Goal: Book appointment/travel/reservation

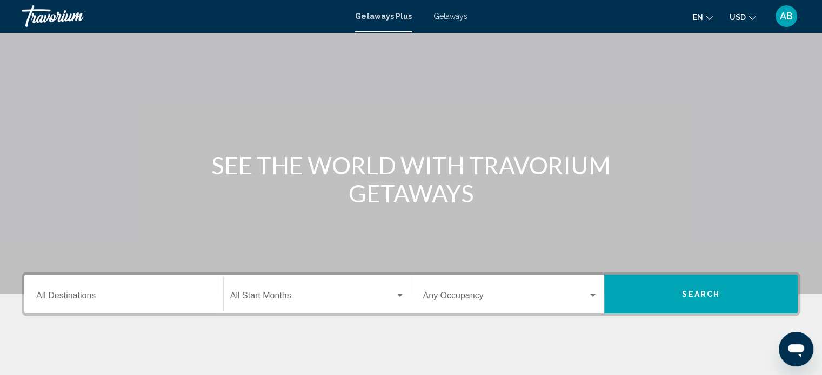
scroll to position [54, 0]
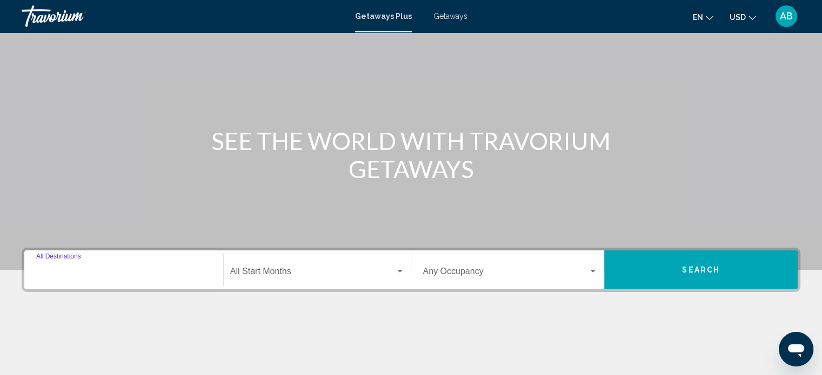
click at [190, 272] on input "Destination All Destinations" at bounding box center [123, 274] width 175 height 10
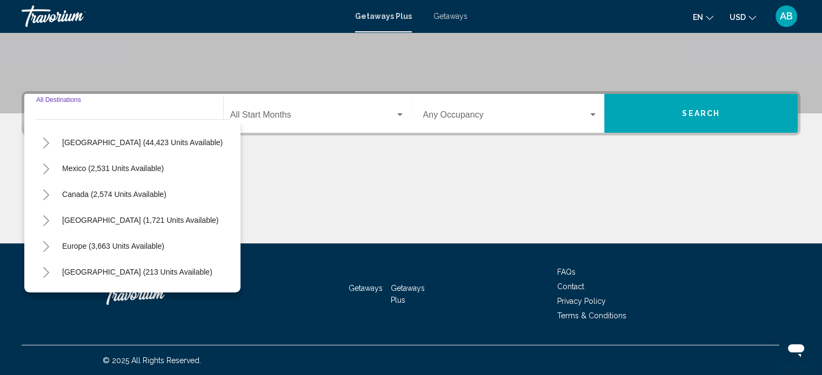
scroll to position [21, 0]
click at [95, 169] on span "Mexico (2,531 units available)" at bounding box center [113, 169] width 102 height 9
type input "**********"
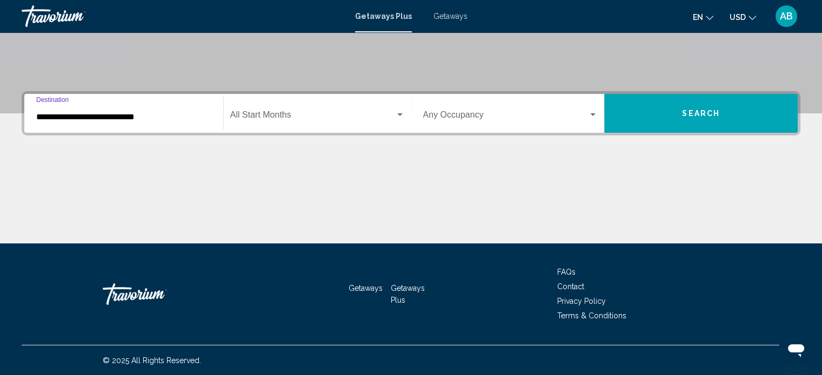
click at [398, 116] on div "Search widget" at bounding box center [400, 115] width 10 height 9
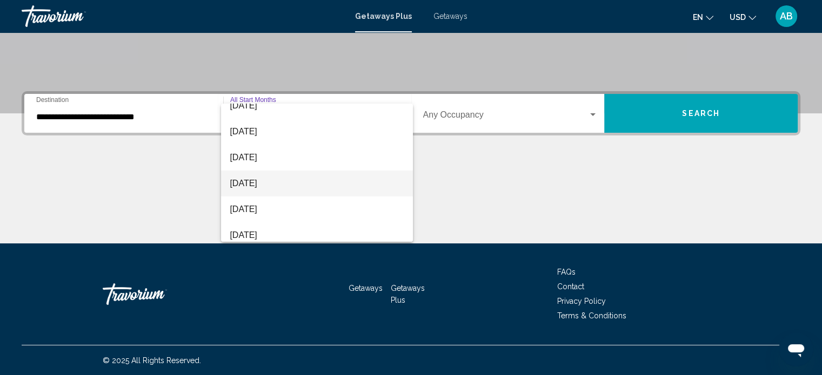
scroll to position [54, 0]
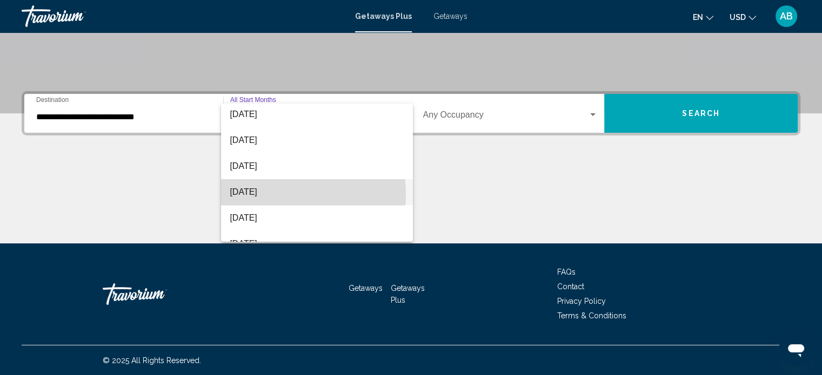
click at [266, 194] on span "[DATE]" at bounding box center [317, 192] width 174 height 26
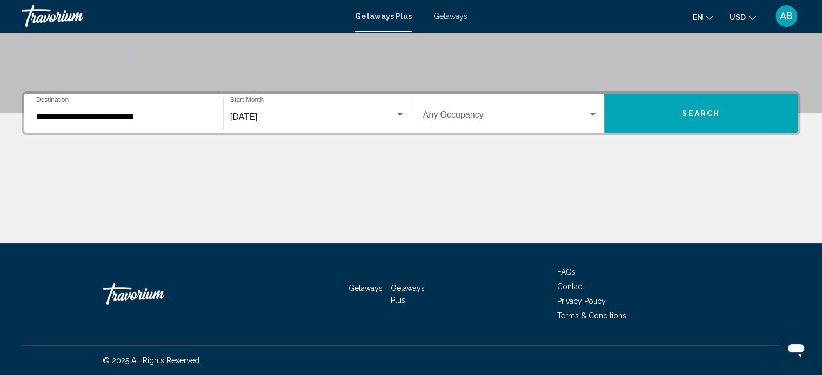
click at [589, 110] on div "Occupancy Any Occupancy" at bounding box center [510, 114] width 175 height 34
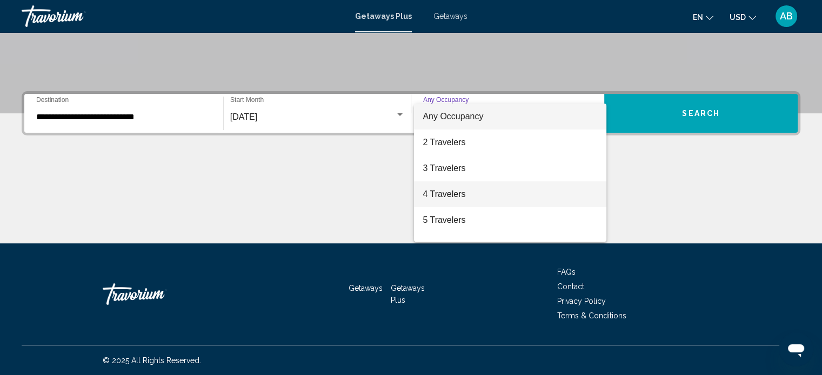
click at [449, 192] on span "4 Travelers" at bounding box center [509, 194] width 175 height 26
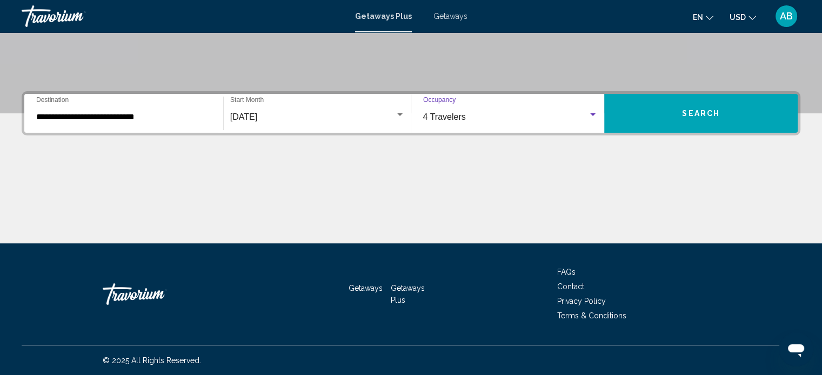
click at [693, 117] on button "Search" at bounding box center [700, 113] width 193 height 39
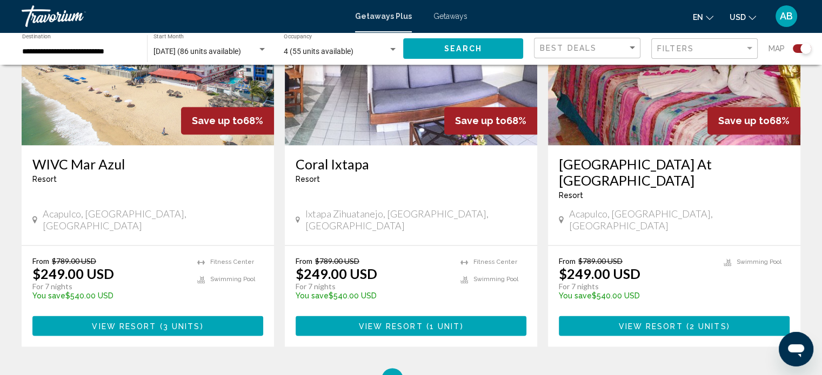
scroll to position [1665, 0]
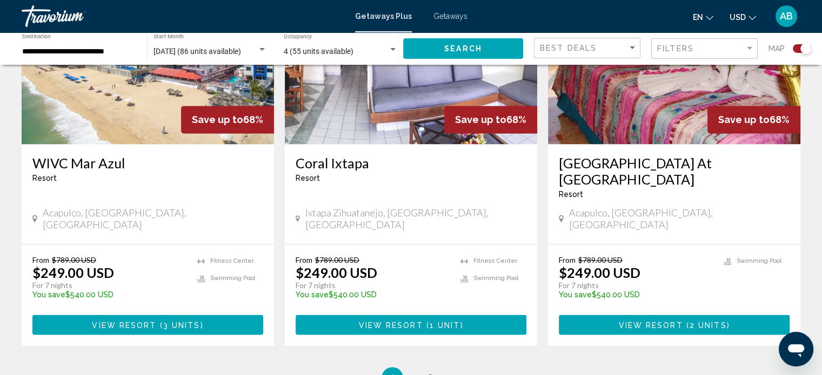
click at [436, 367] on ul "1 / 2 You're on page 1 page 2" at bounding box center [411, 378] width 778 height 22
click at [429, 372] on span "2" at bounding box center [429, 378] width 5 height 12
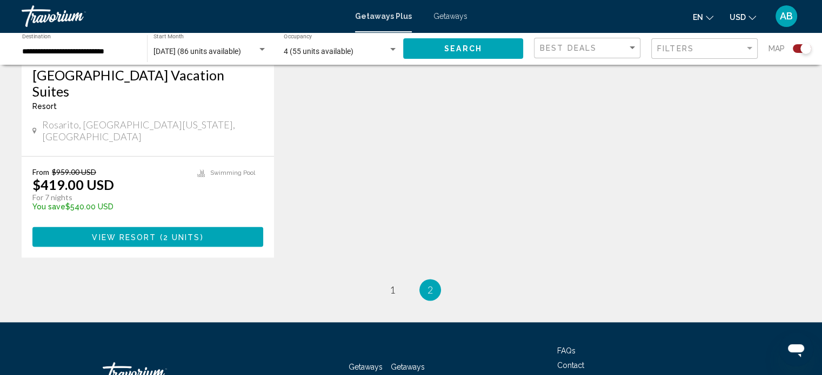
scroll to position [1367, 0]
